Goal: Task Accomplishment & Management: Manage account settings

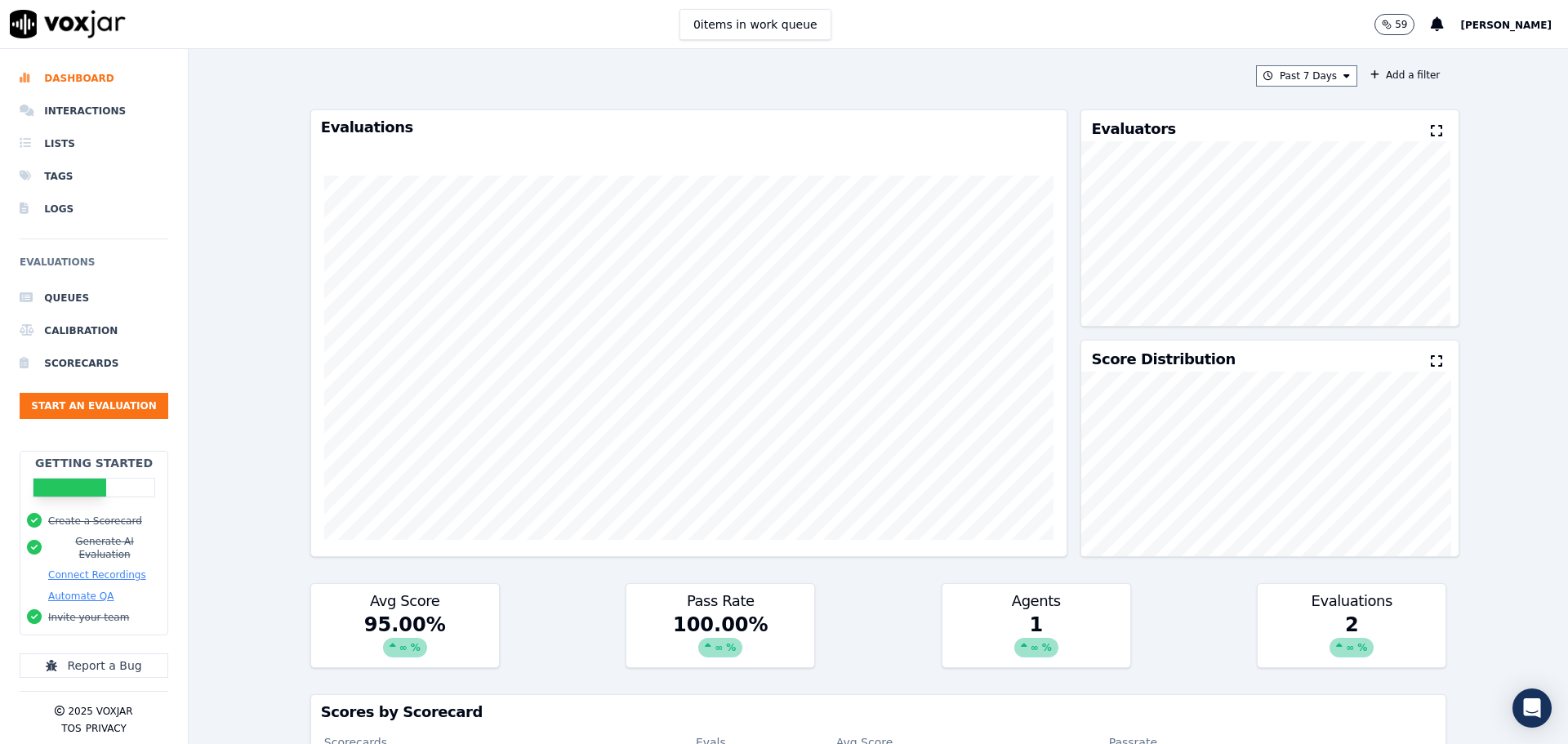
click at [663, 85] on div "Past 7 Days Add a filter" at bounding box center [878, 76] width 1136 height 21
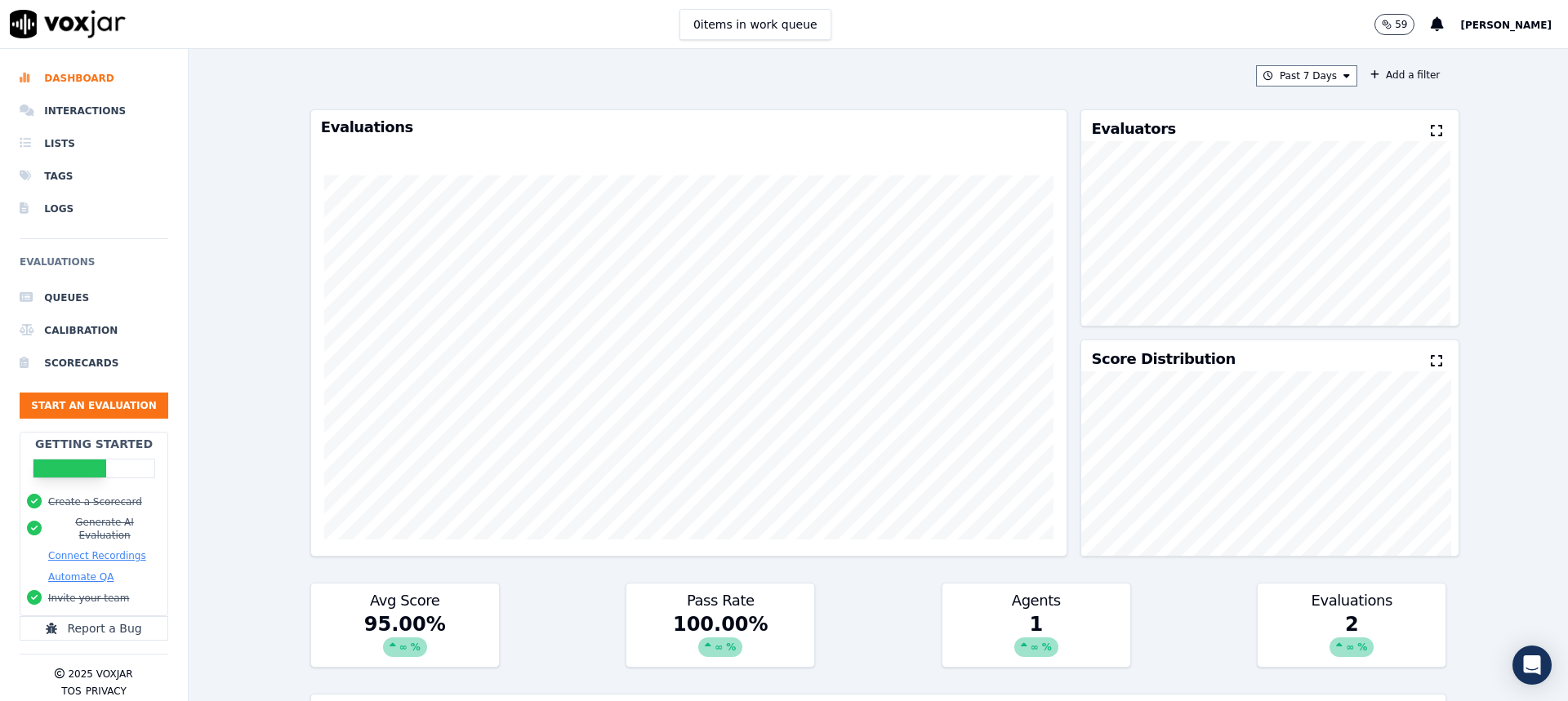
click at [125, 108] on li "Interactions" at bounding box center [93, 111] width 148 height 32
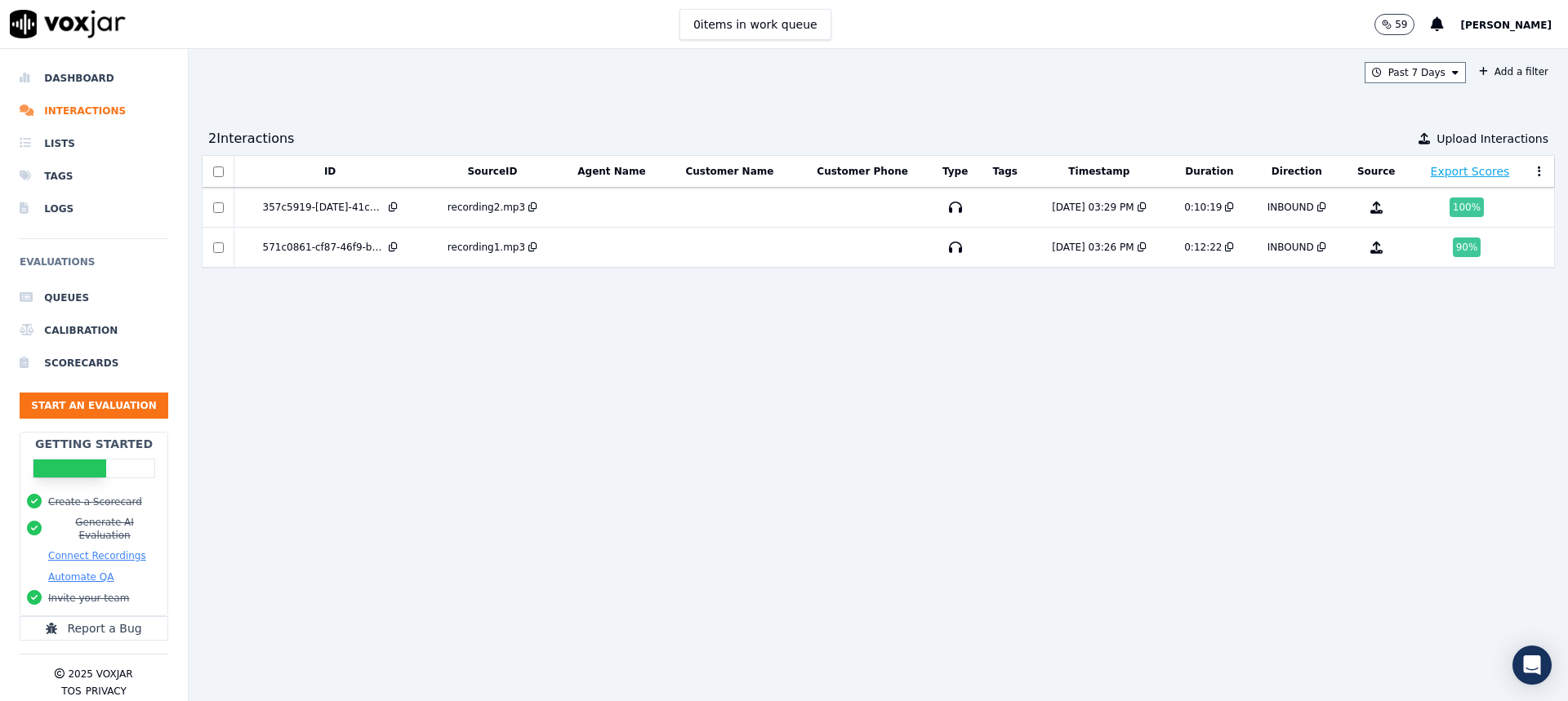
click at [282, 214] on td "357c5919-[DATE]-41c2-9f84-171eb38425a0" at bounding box center [330, 208] width 192 height 40
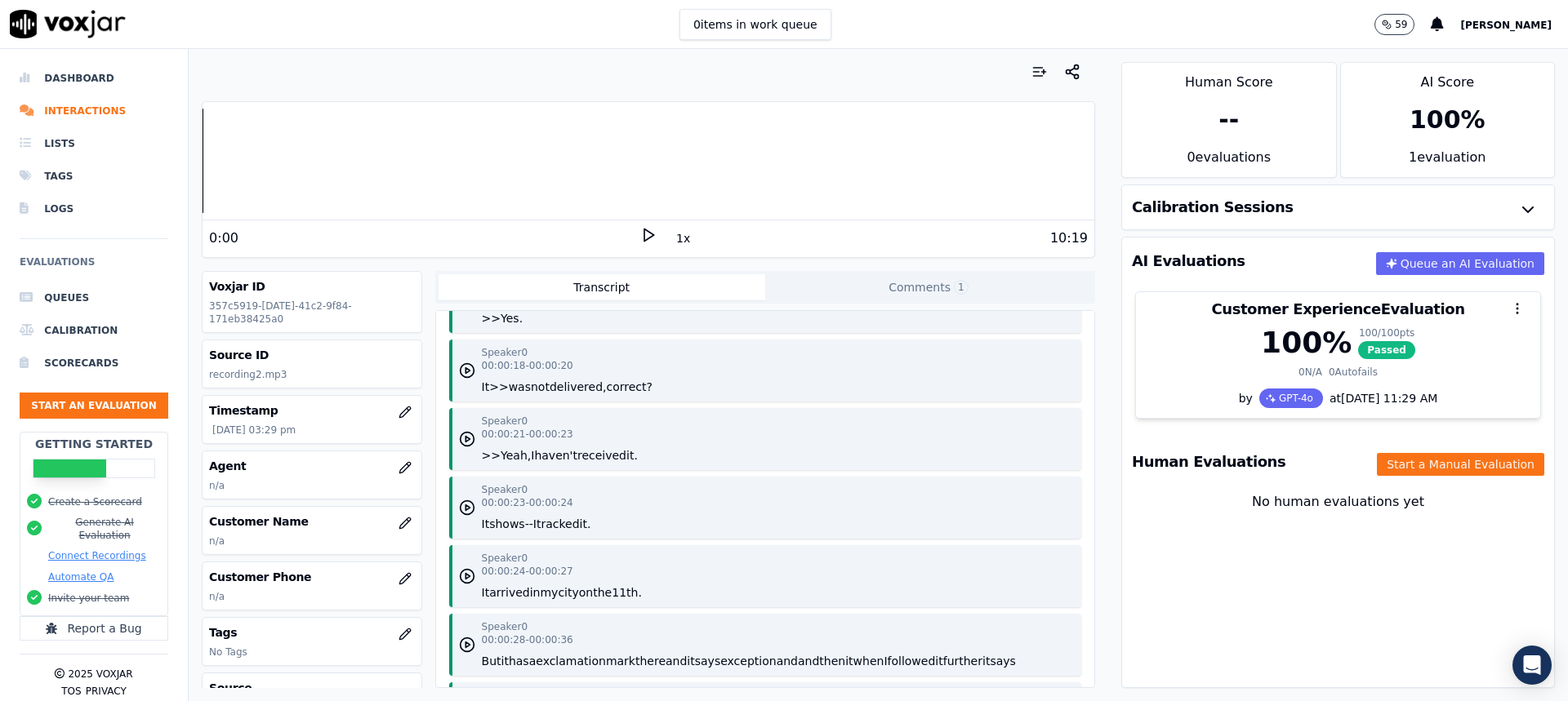
scroll to position [327, 0]
click at [1449, 108] on div "100 %" at bounding box center [1448, 120] width 213 height 56
click at [1361, 203] on div "Calibration Sessions" at bounding box center [1338, 208] width 432 height 44
click at [1518, 212] on icon "button" at bounding box center [1528, 209] width 19 height 19
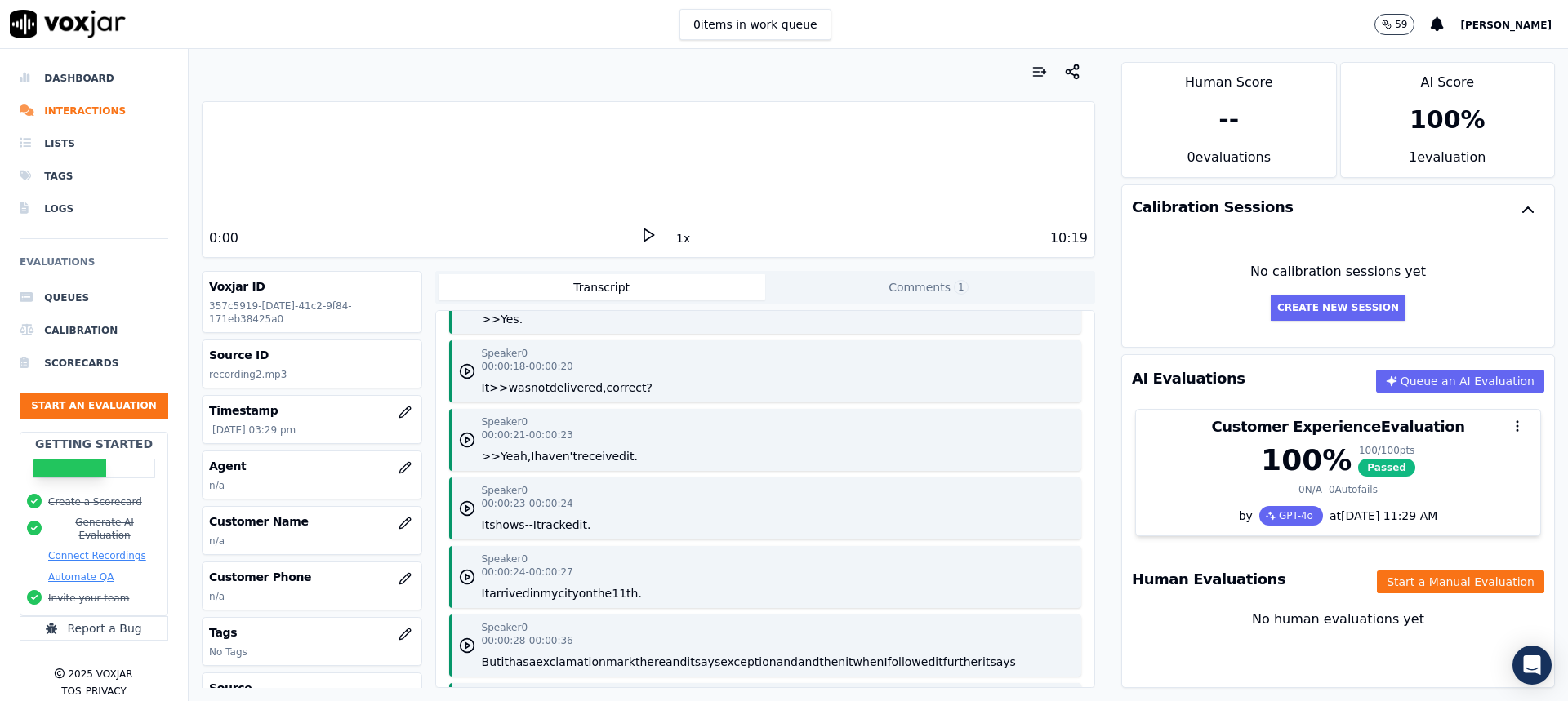
click at [1396, 136] on div "100 %" at bounding box center [1448, 120] width 213 height 56
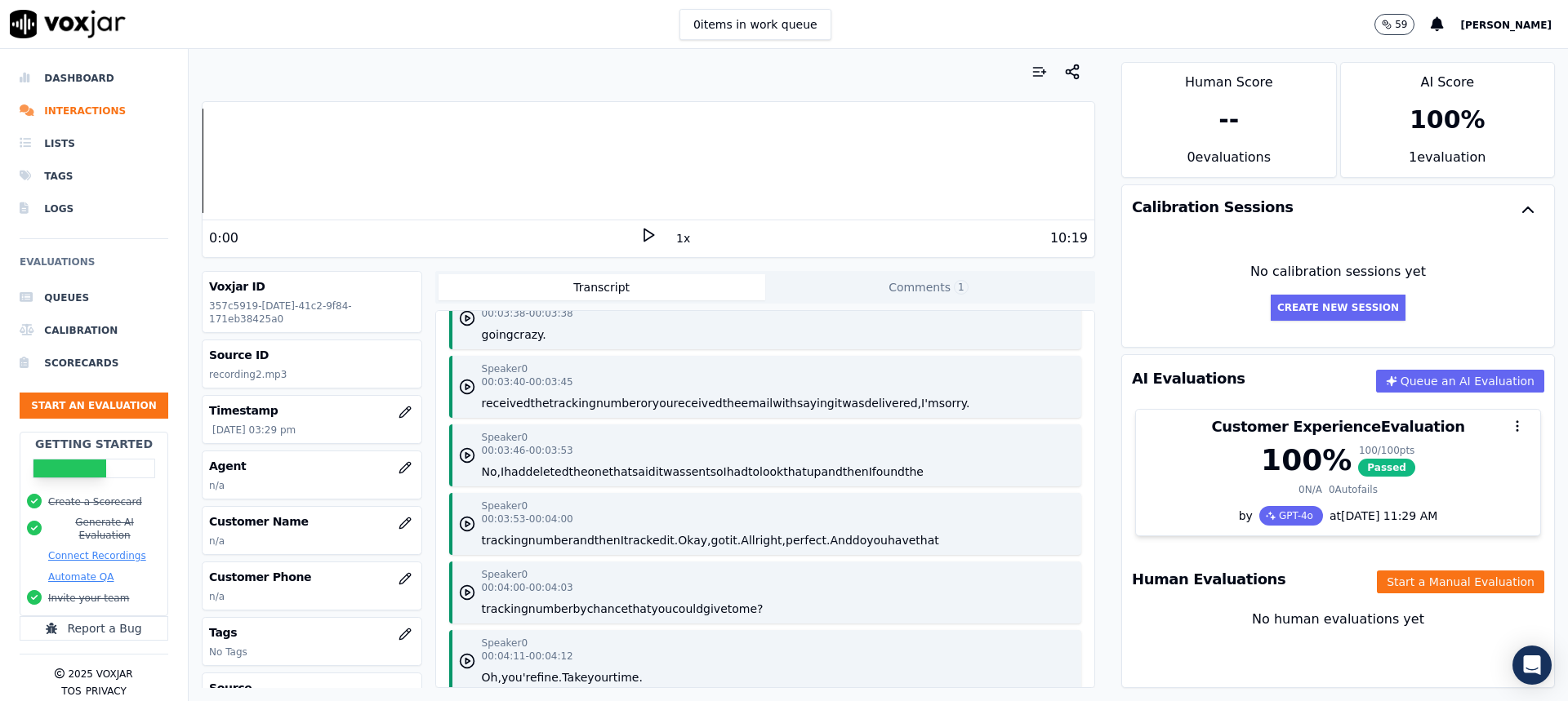
scroll to position [2761, 0]
click at [1304, 468] on div "100 %" at bounding box center [1306, 459] width 91 height 32
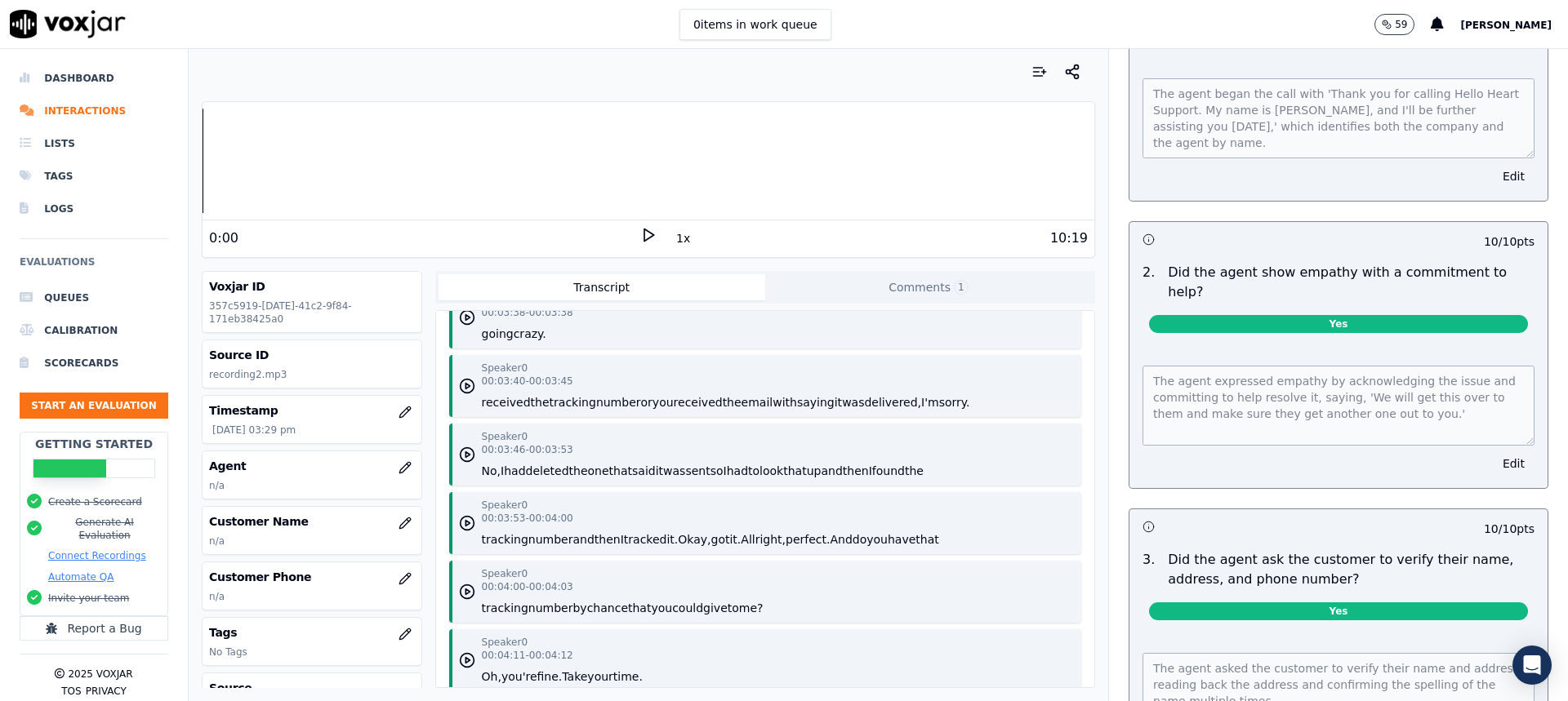
scroll to position [289, 0]
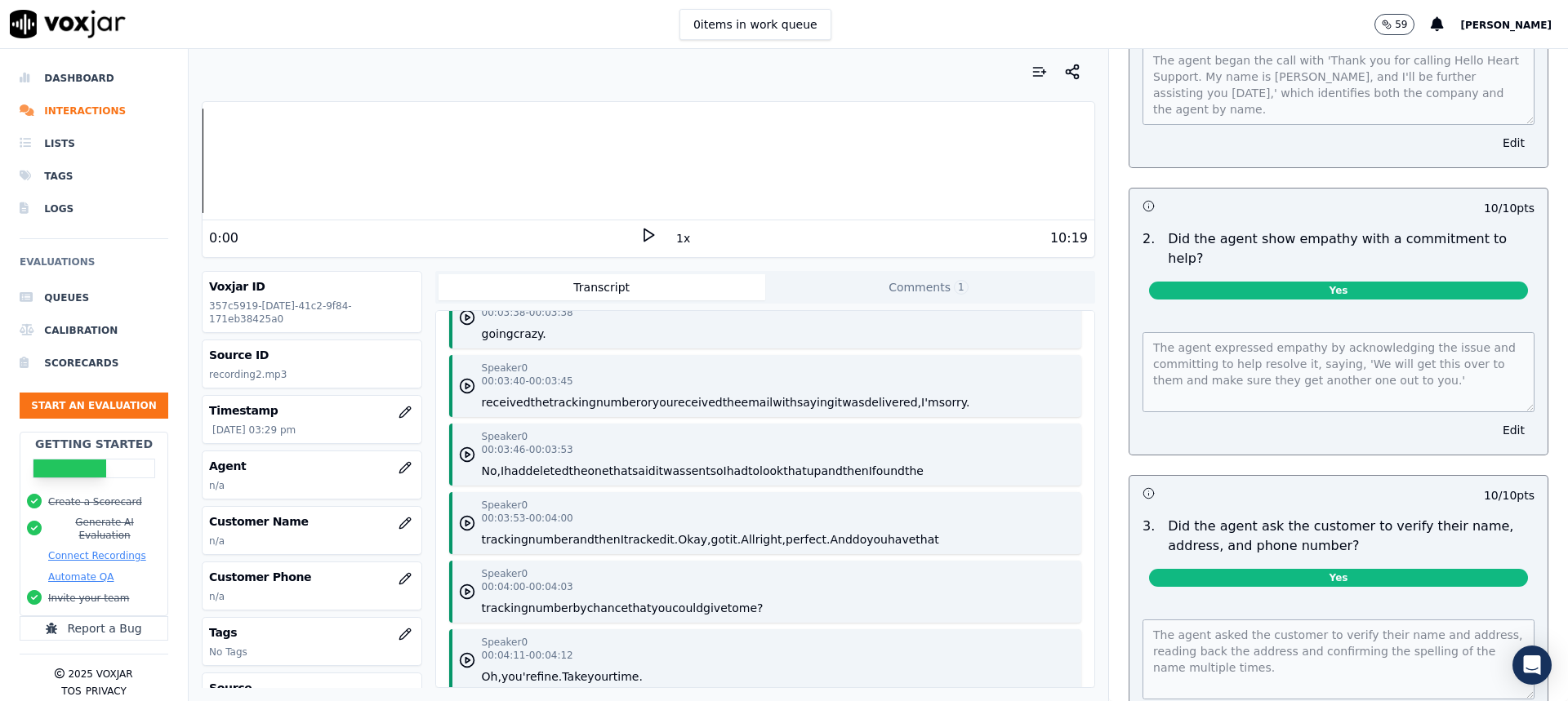
click at [65, 368] on li "Scorecards" at bounding box center [93, 363] width 148 height 32
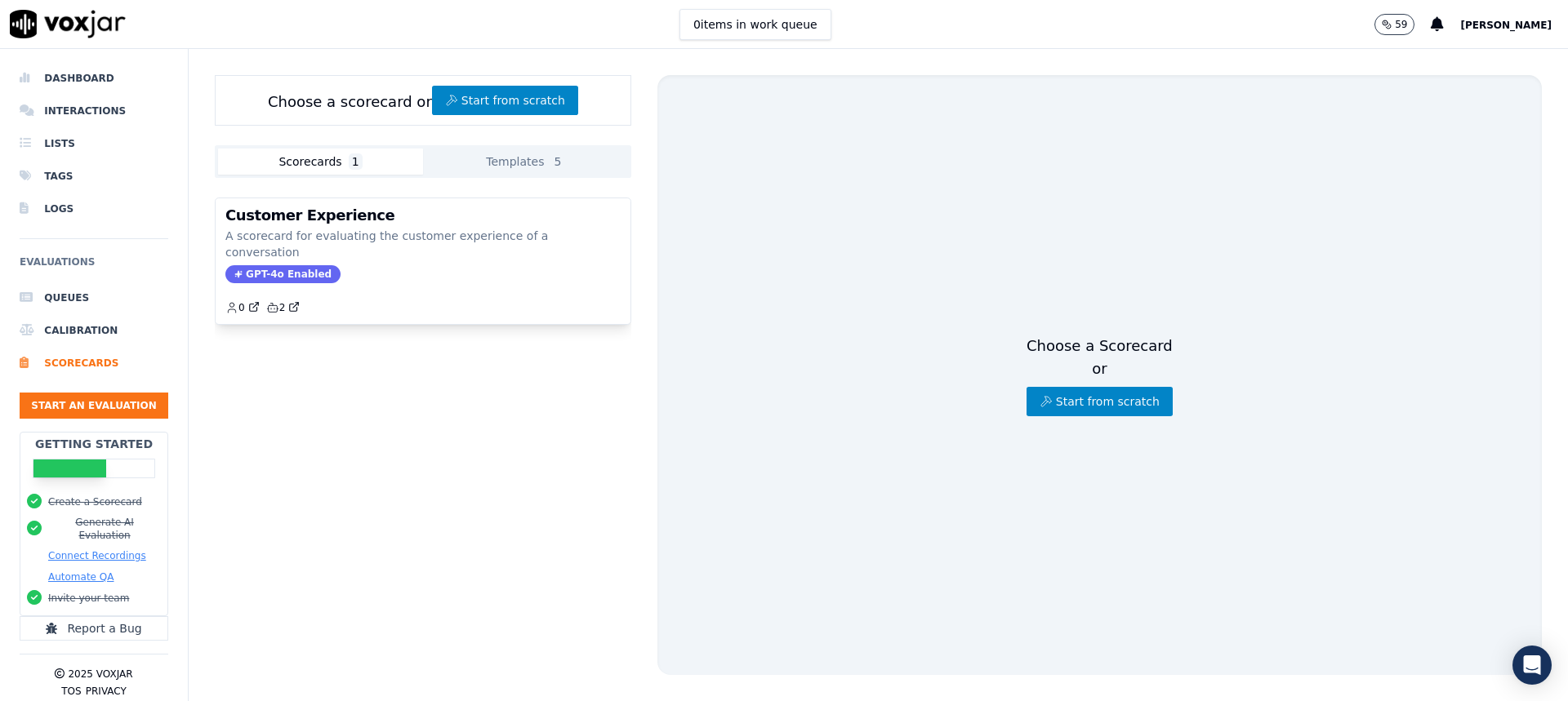
click at [513, 175] on div "Scorecards 1 Templates 5" at bounding box center [423, 161] width 417 height 32
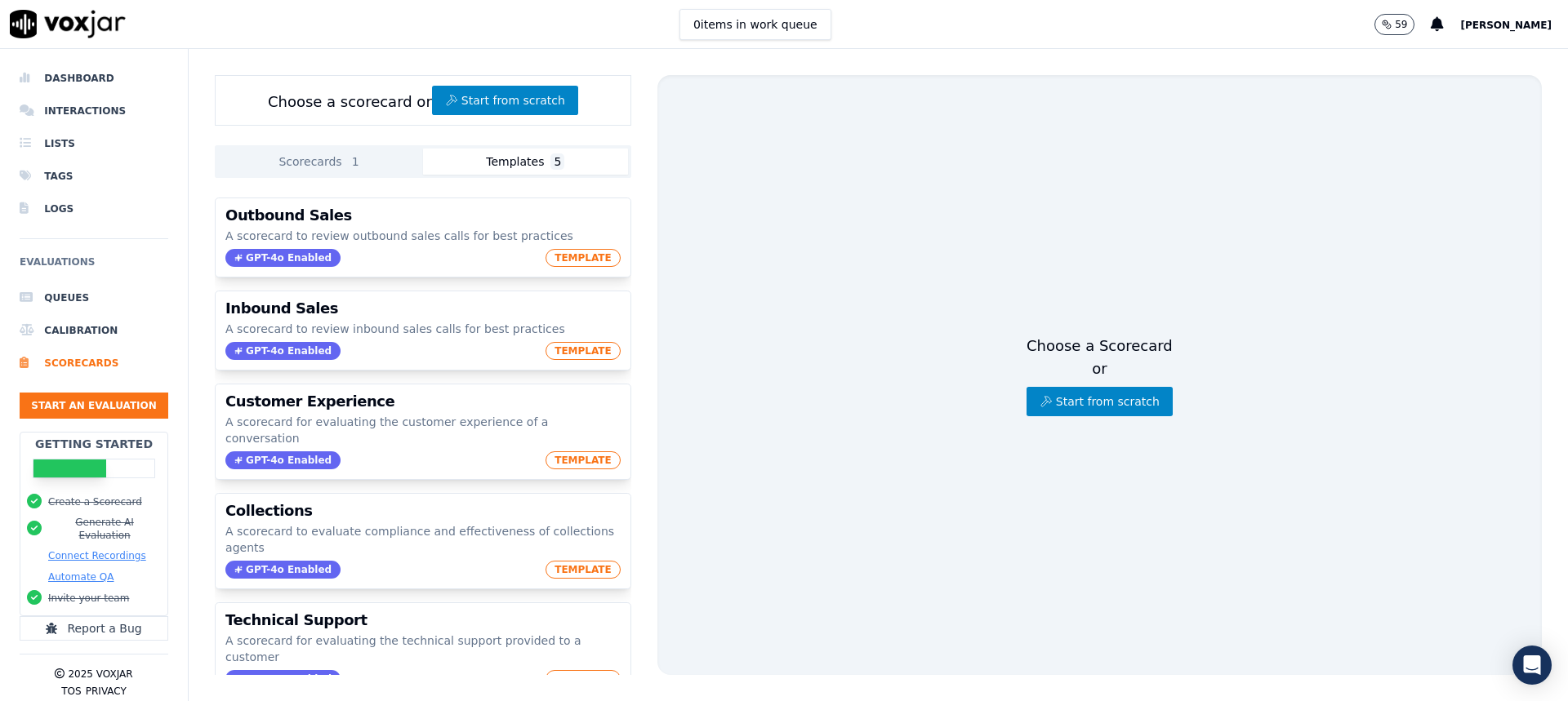
click at [515, 165] on button "Templates 5" at bounding box center [525, 161] width 205 height 26
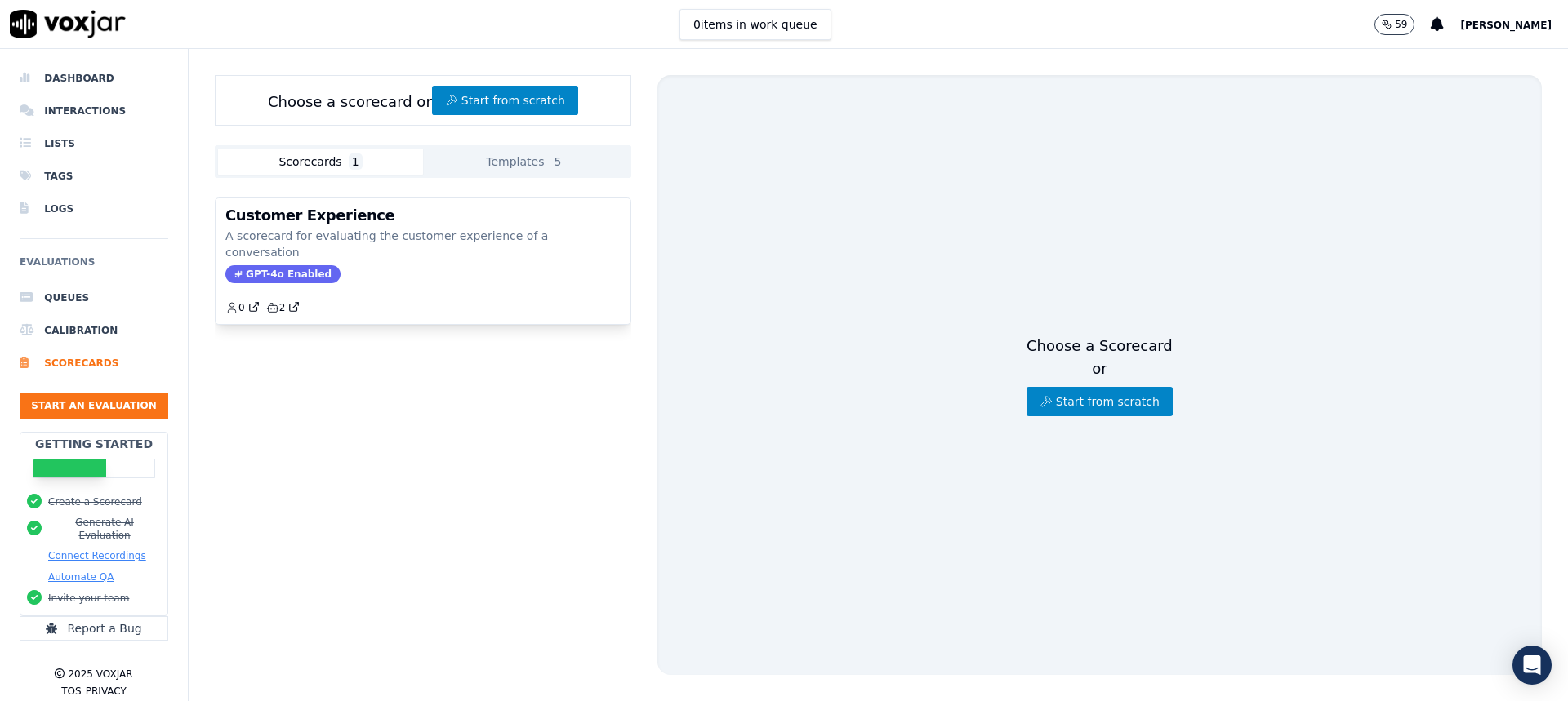
click at [345, 173] on button "Scorecards 1" at bounding box center [320, 161] width 205 height 26
click at [392, 248] on div "Customer Experience A scorecard for evaluating the customer experience of a con…" at bounding box center [423, 262] width 415 height 126
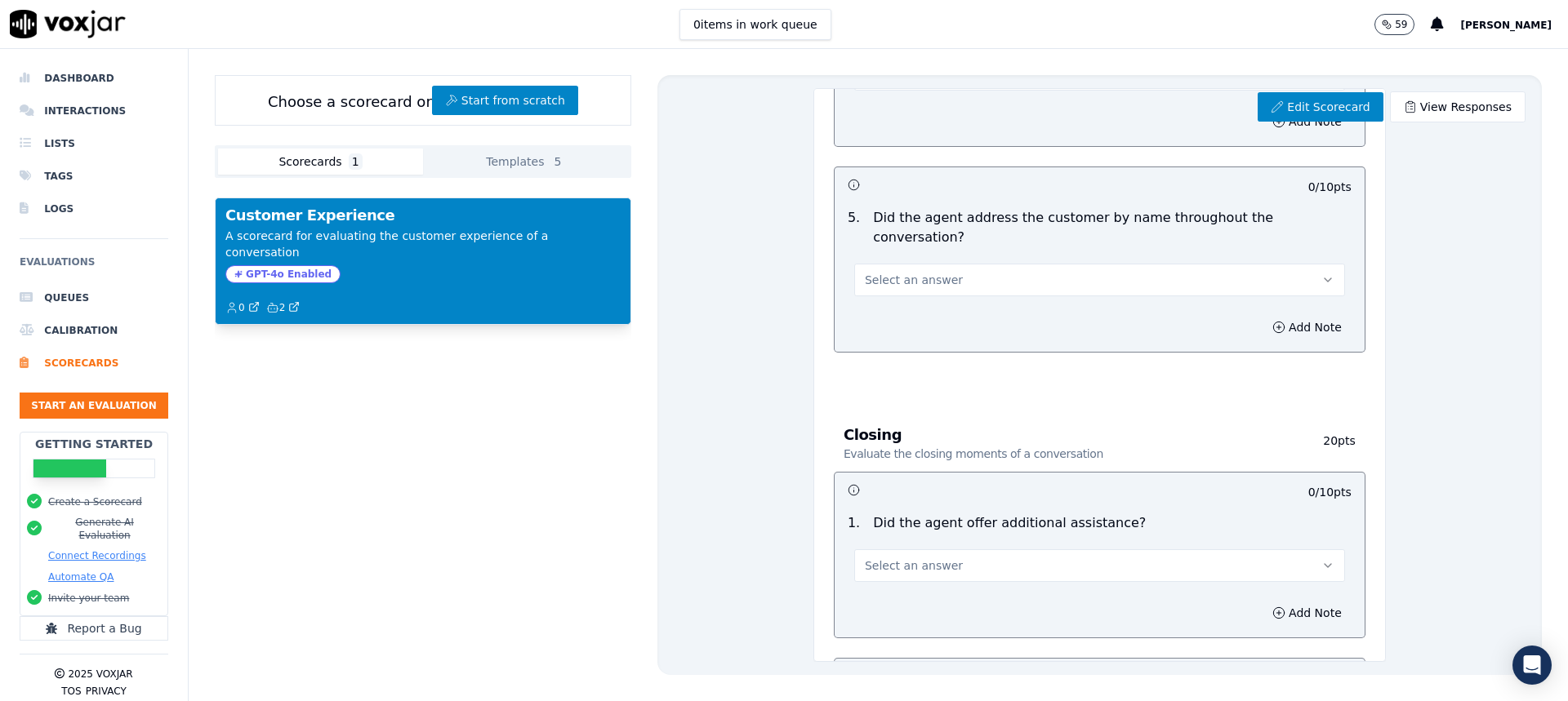
scroll to position [1525, 0]
click at [78, 75] on li "Dashboard" at bounding box center [93, 78] width 148 height 32
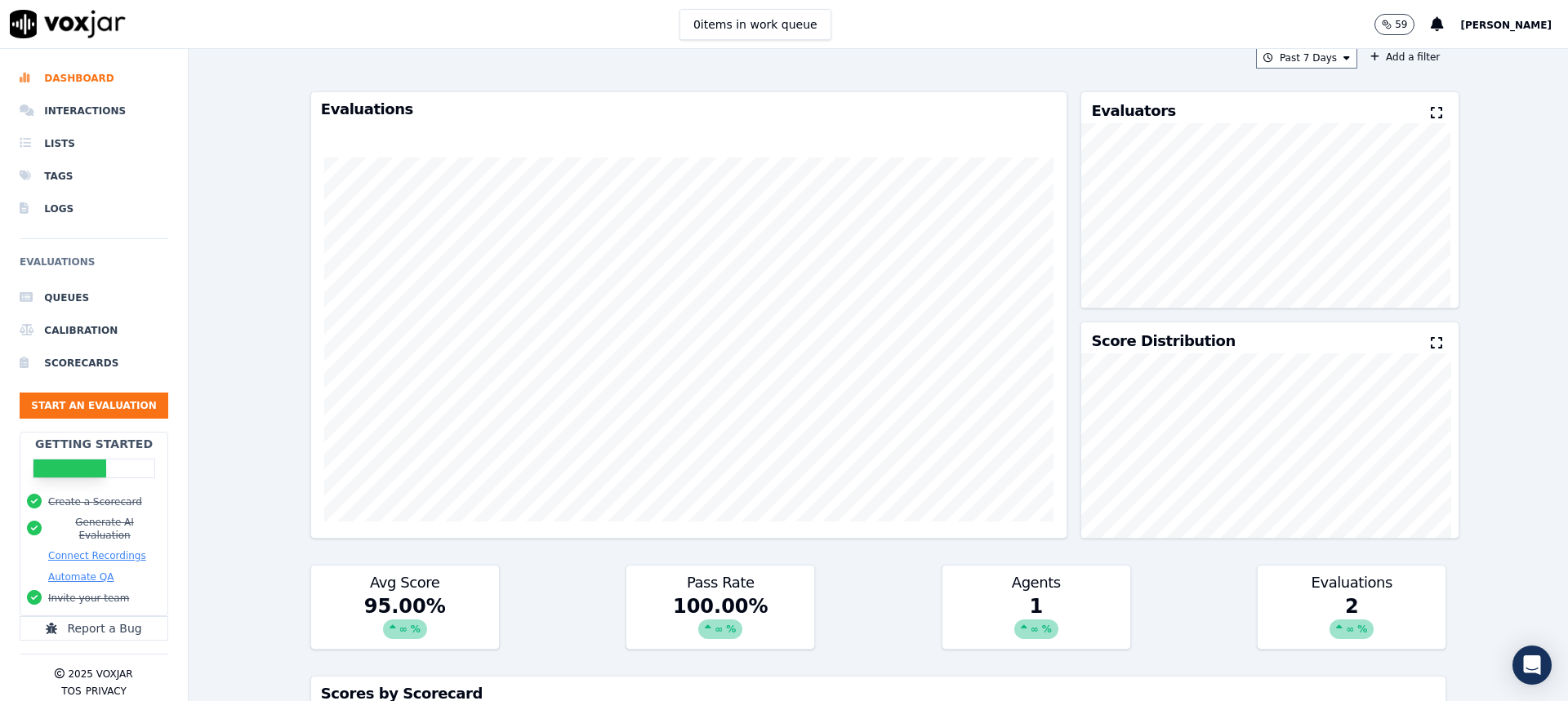
scroll to position [17, 0]
click at [1519, 24] on span "[PERSON_NAME]" at bounding box center [1505, 24] width 92 height 11
click at [1502, 37] on div "Settings Billing Feature Requests Log out" at bounding box center [1470, 98] width 183 height 120
click at [1495, 44] on div "Settings" at bounding box center [1470, 55] width 174 height 26
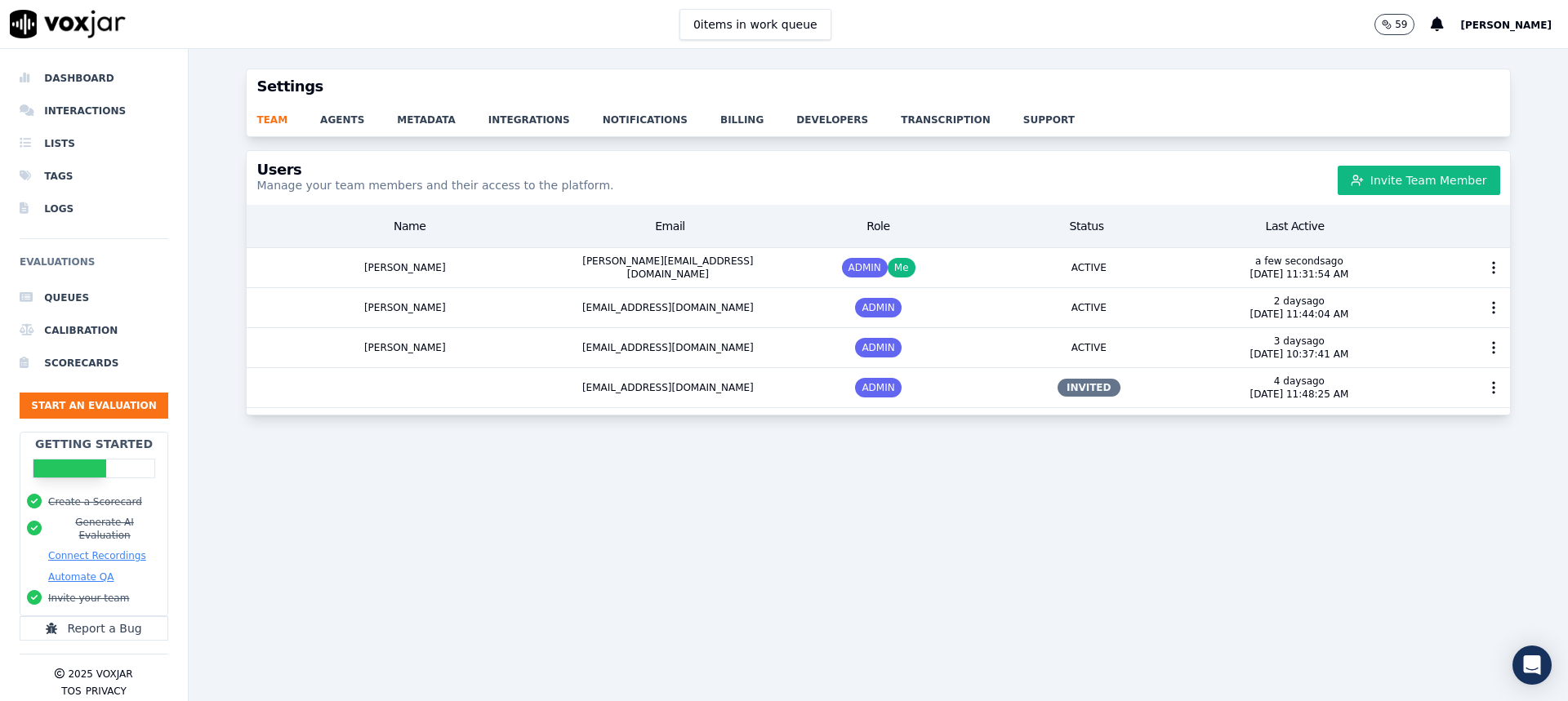
click at [1363, 185] on button "Invite Team Member" at bounding box center [1419, 180] width 162 height 30
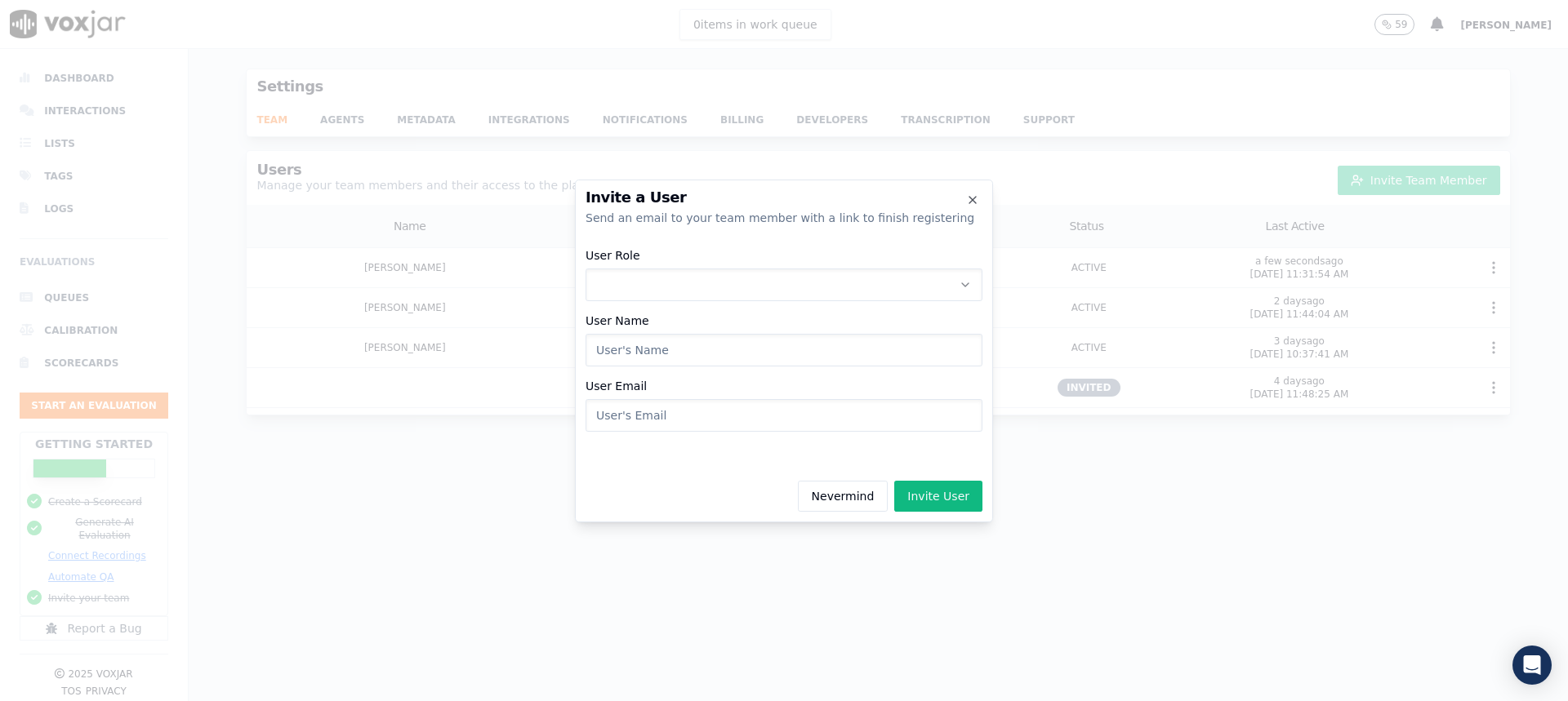
click at [760, 269] on button "User Role" at bounding box center [783, 284] width 397 height 32
click at [743, 312] on div "ADMIN EVALUATOR AGENT" at bounding box center [784, 354] width 389 height 92
click at [737, 320] on div "ADMIN" at bounding box center [784, 328] width 376 height 26
click at [717, 349] on input "User Name" at bounding box center [783, 350] width 397 height 32
type input "J"
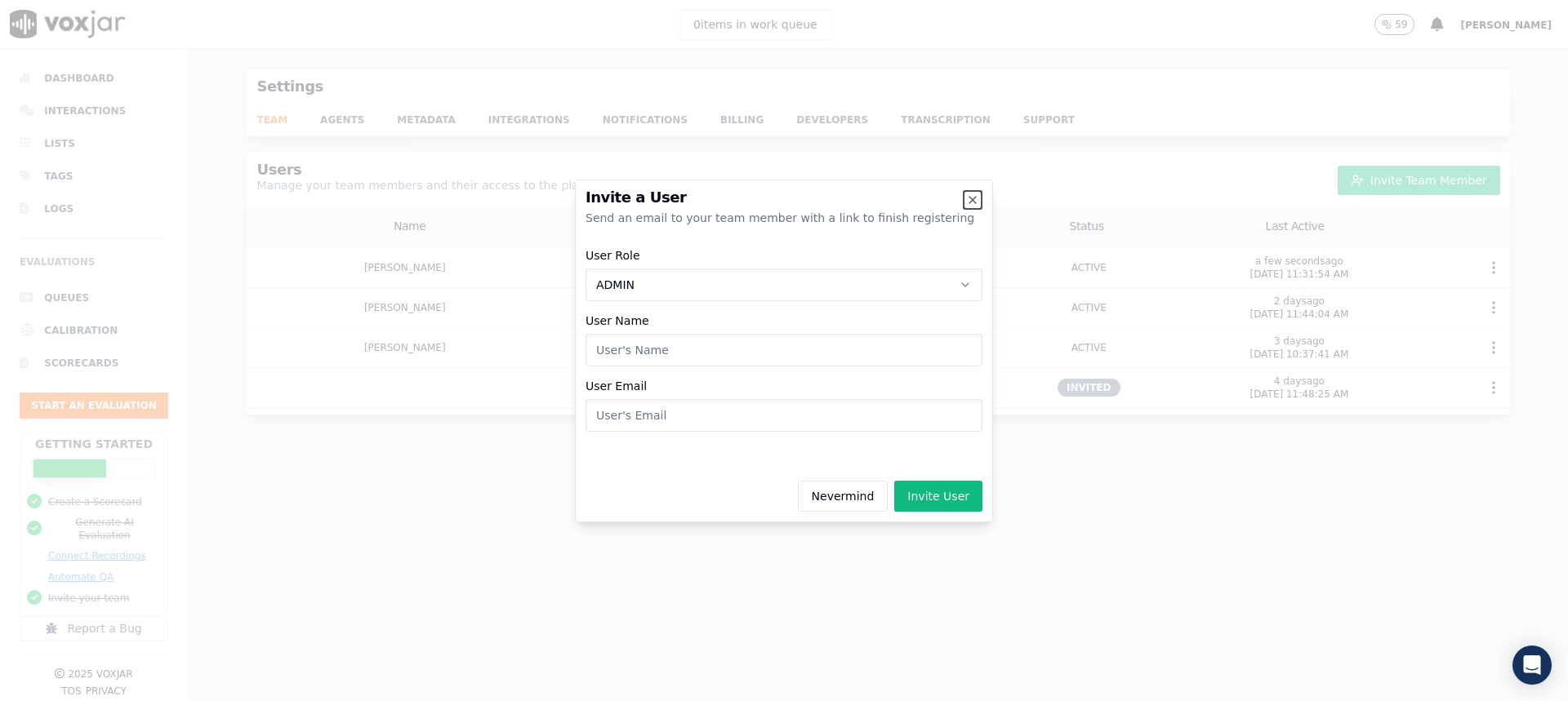
click at [972, 194] on icon "button" at bounding box center [972, 200] width 13 height 13
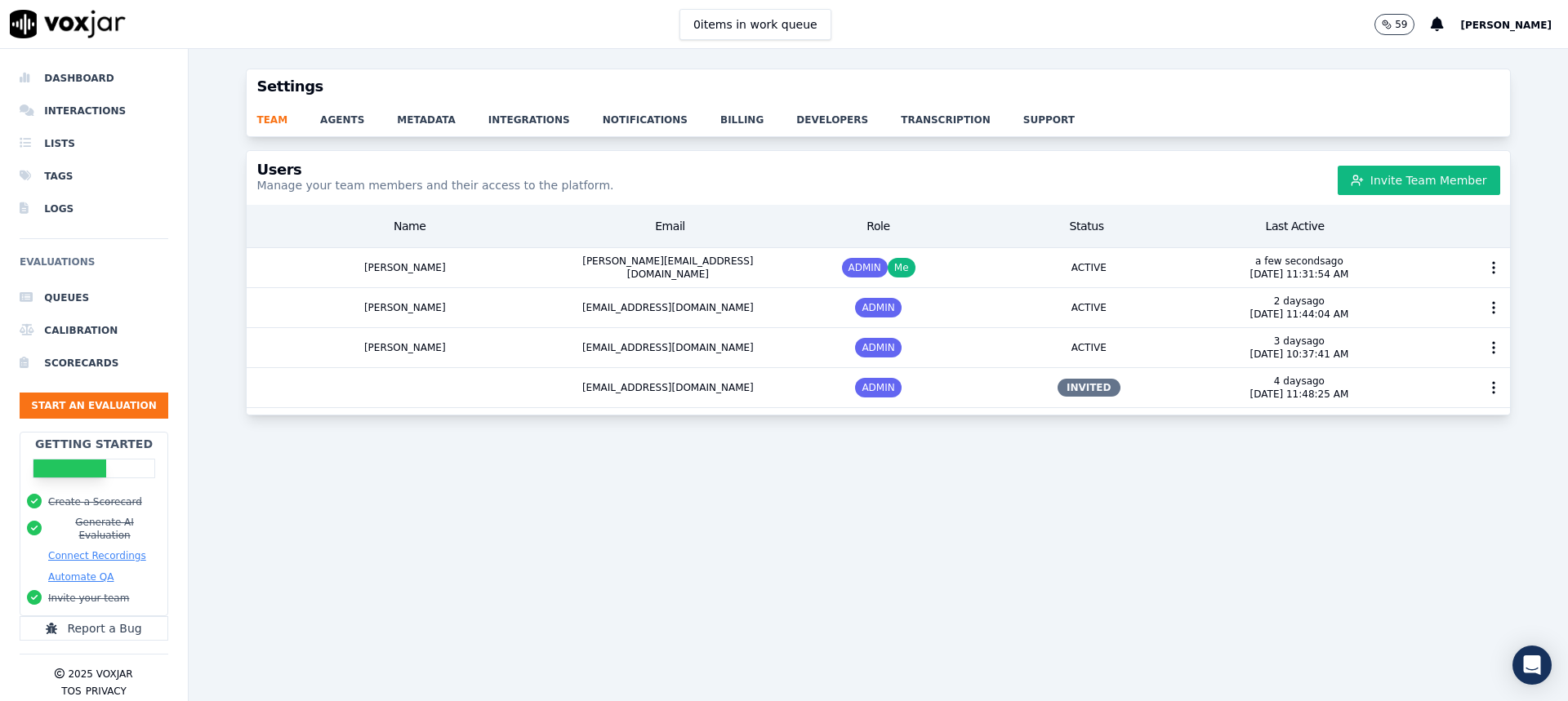
click at [1351, 166] on button "Invite Team Member" at bounding box center [1419, 180] width 162 height 30
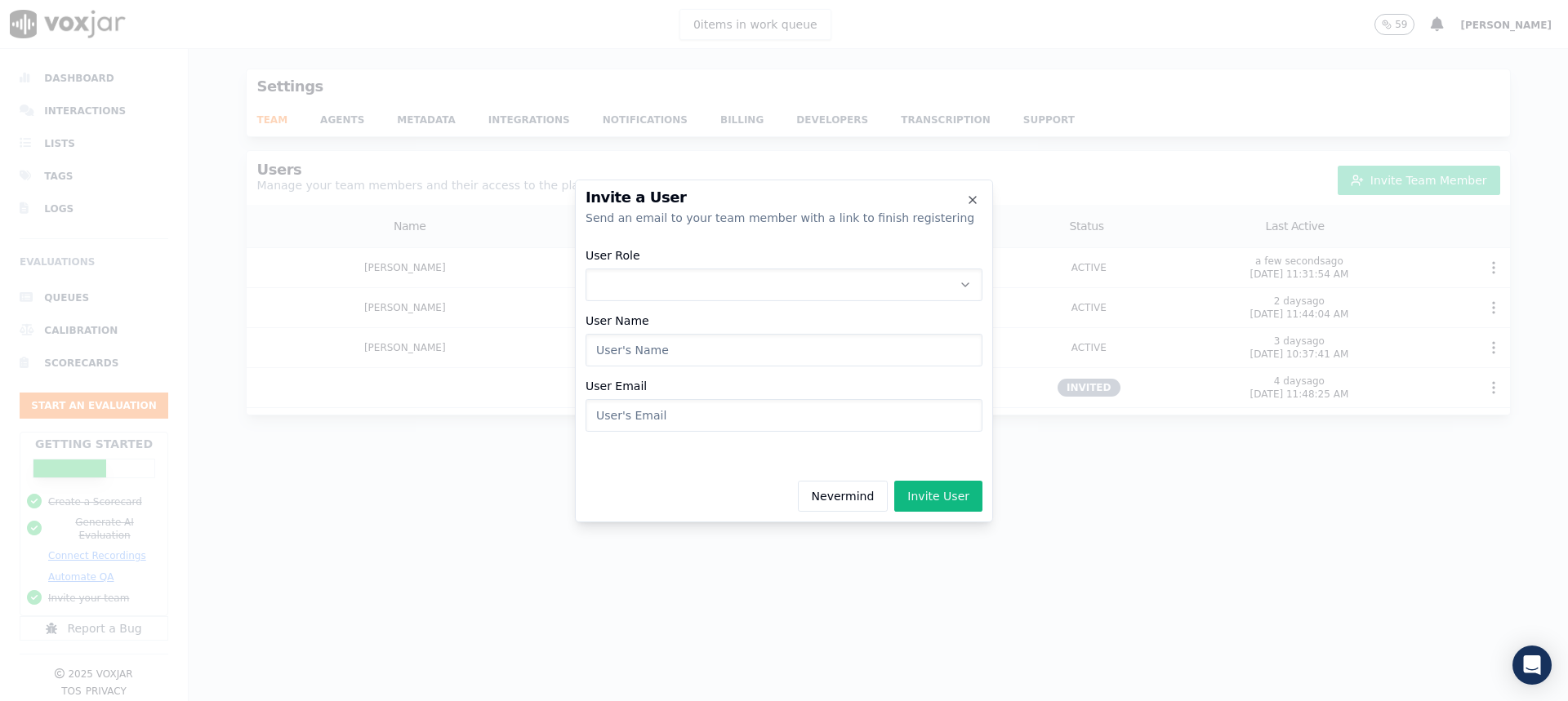
click at [793, 283] on button "User Role" at bounding box center [783, 284] width 397 height 32
click at [723, 334] on div "ADMIN" at bounding box center [784, 328] width 376 height 26
click at [633, 418] on input "User Email" at bounding box center [783, 415] width 397 height 32
type input "julianwaits@shyftoff.com"
click at [647, 369] on div "User Role ADMIN User Name User Email julianwaits@shyftoff.com" at bounding box center [783, 340] width 397 height 202
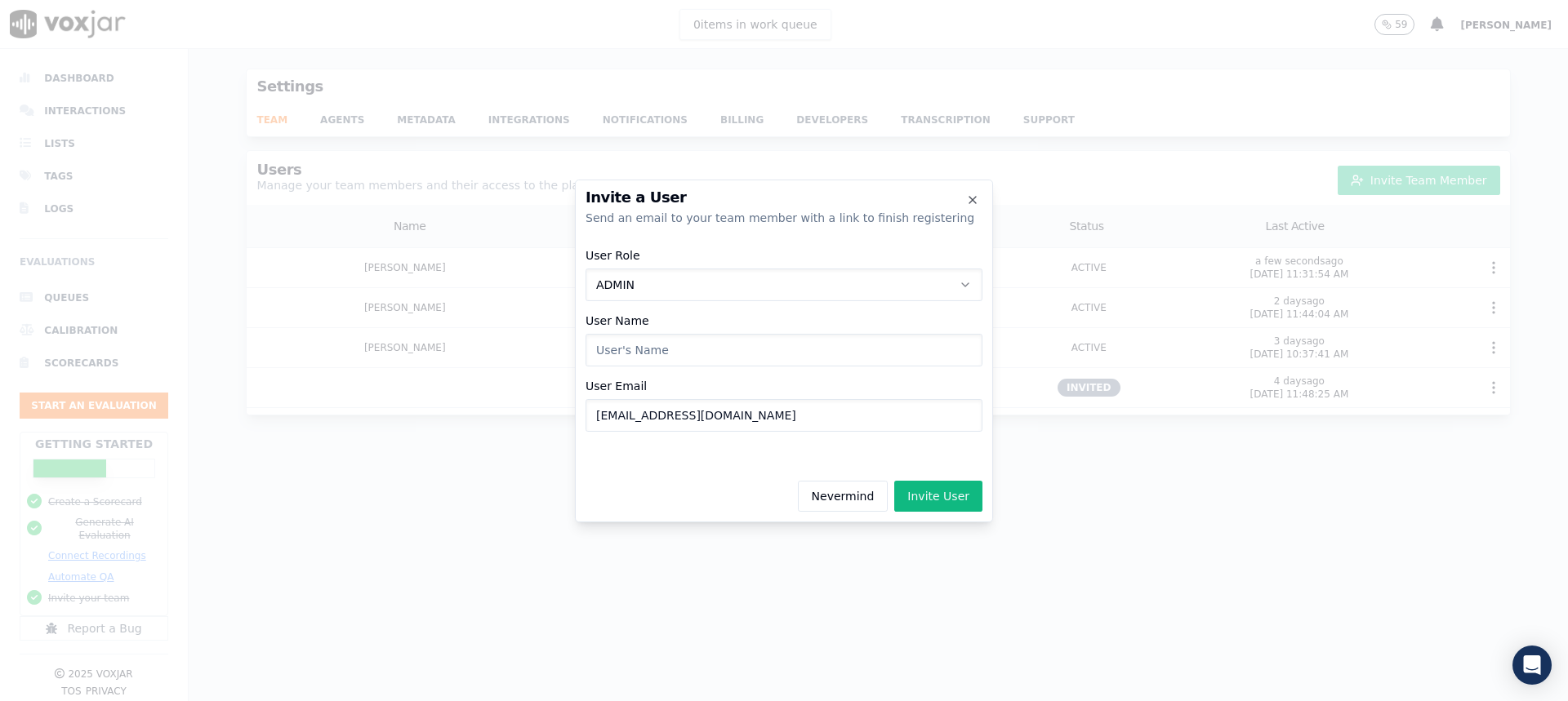
click at [652, 350] on input "User Name" at bounding box center [783, 350] width 397 height 32
type input "T"
type input "Julian"
click at [937, 496] on button "Invite User" at bounding box center [937, 497] width 88 height 31
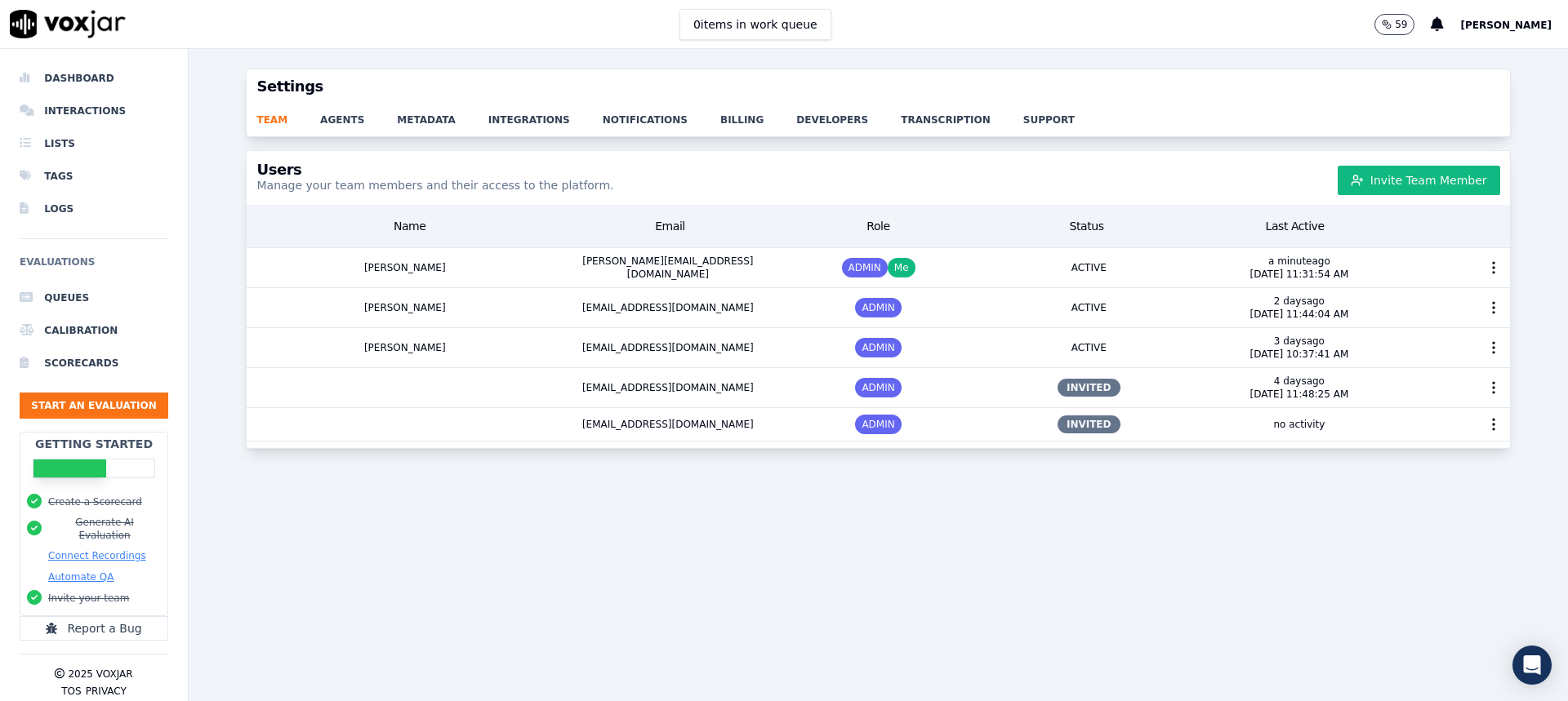
click at [85, 74] on li "Dashboard" at bounding box center [93, 78] width 148 height 32
